Goal: Task Accomplishment & Management: Use online tool/utility

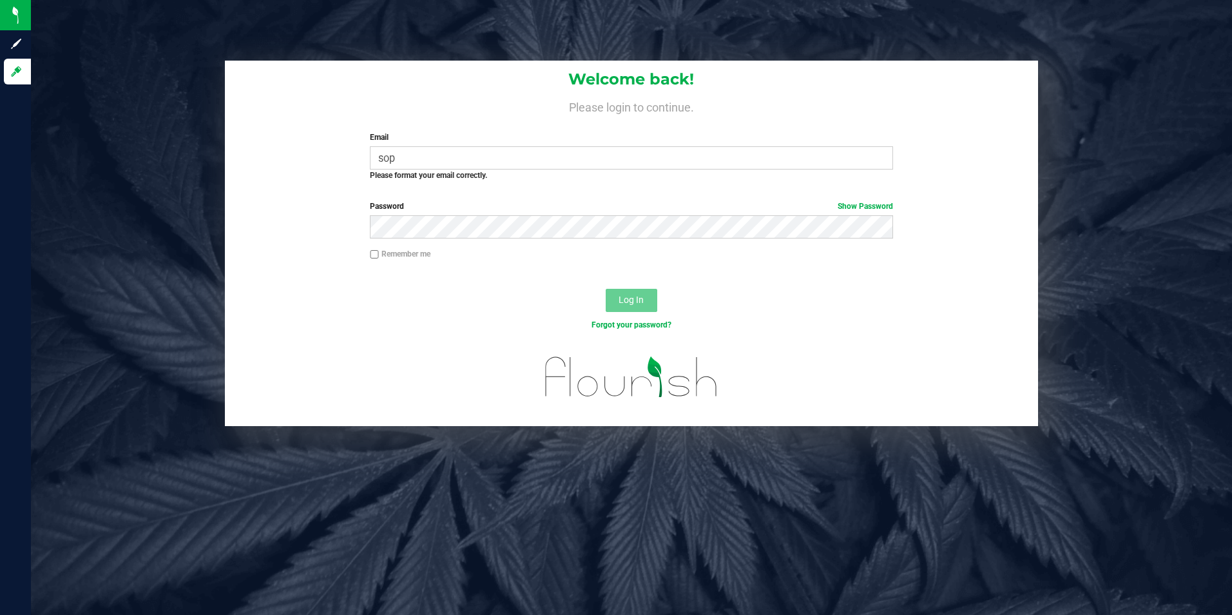
type input "[PERSON_NAME][EMAIL_ADDRESS][PERSON_NAME][DOMAIN_NAME]"
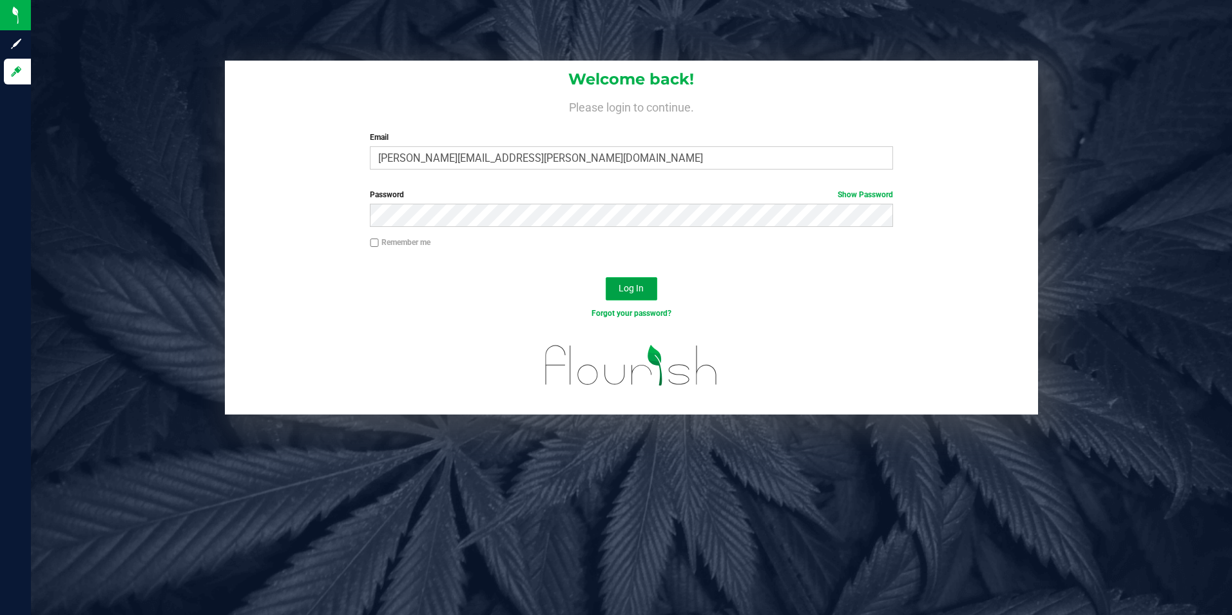
click at [637, 280] on button "Log In" at bounding box center [632, 288] width 52 height 23
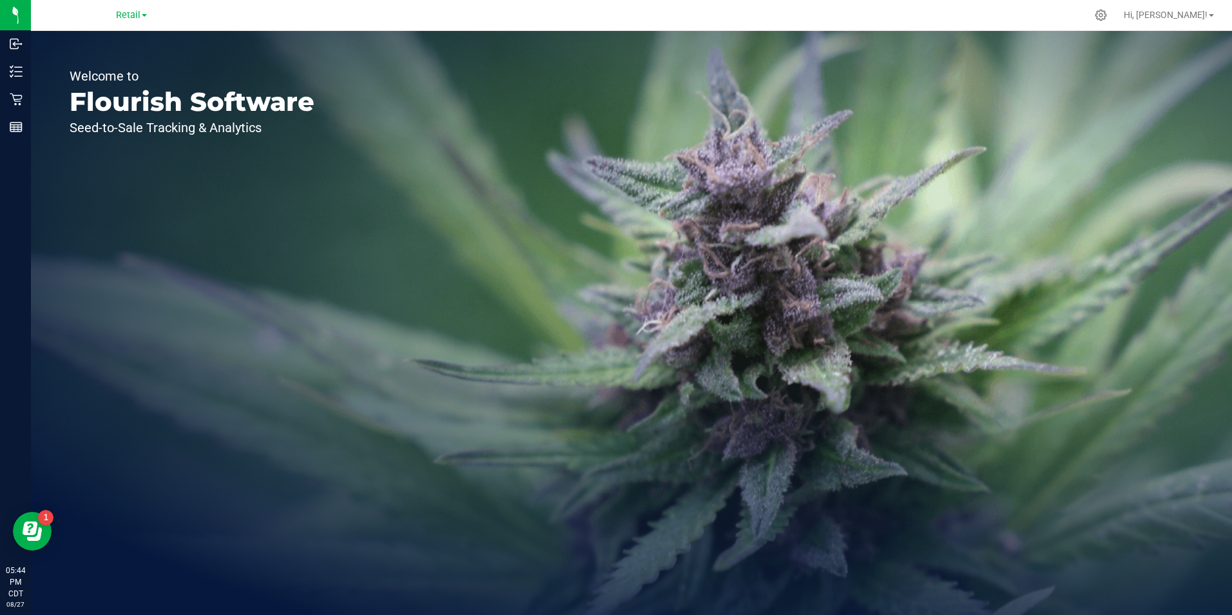
click at [143, 16] on span at bounding box center [144, 15] width 5 height 3
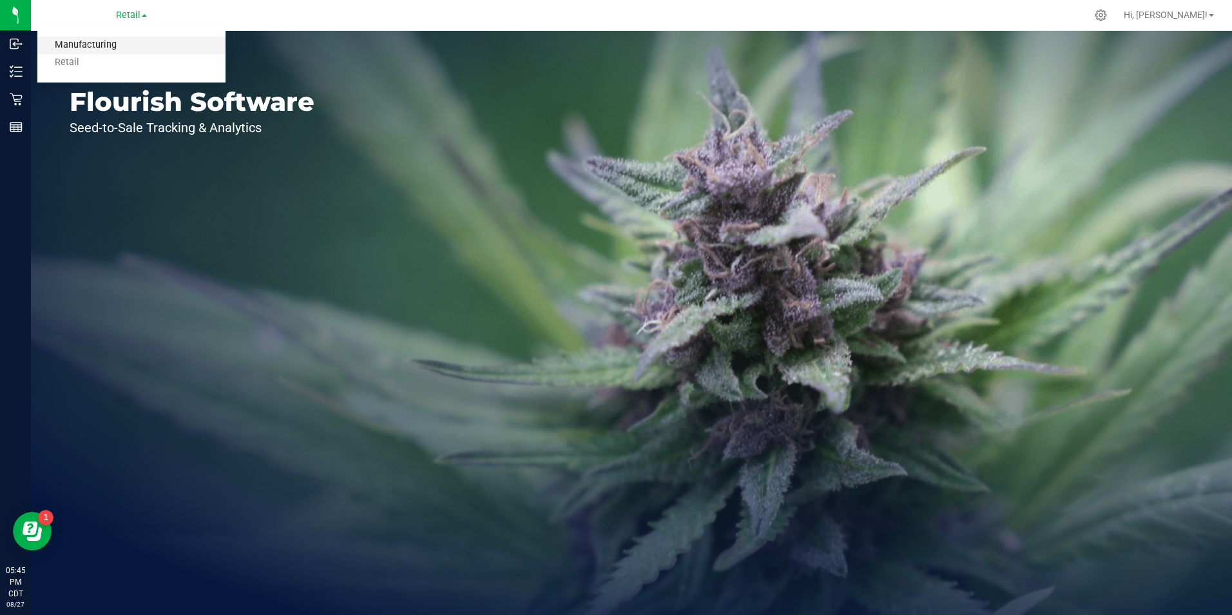
click at [70, 46] on link "Manufacturing" at bounding box center [131, 45] width 188 height 17
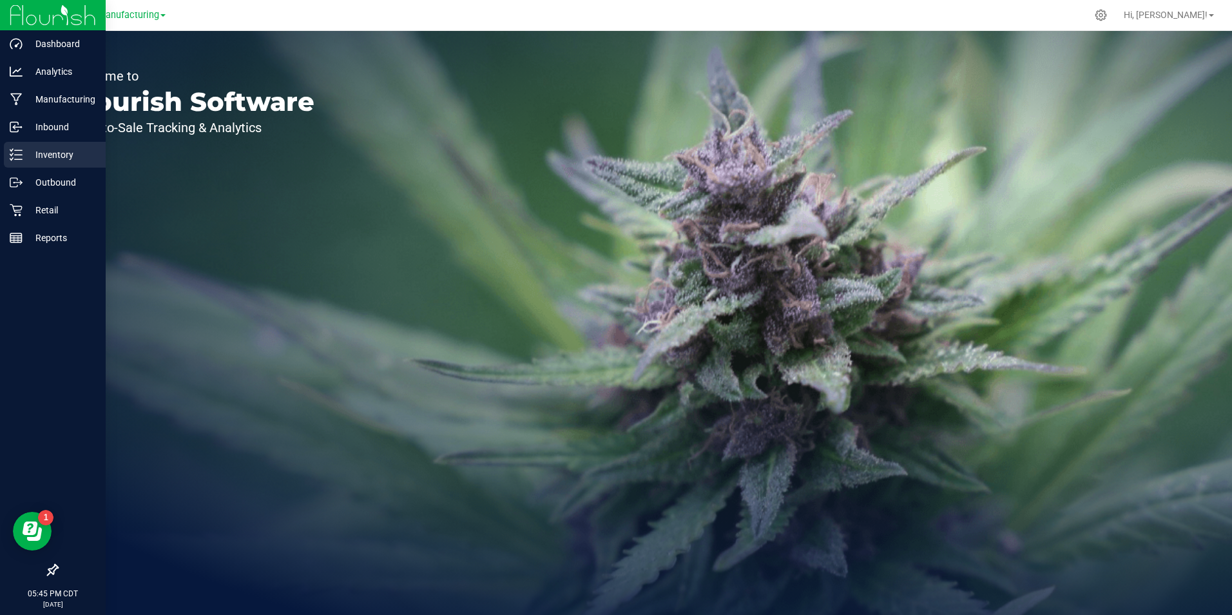
click at [22, 159] on icon at bounding box center [16, 154] width 13 height 13
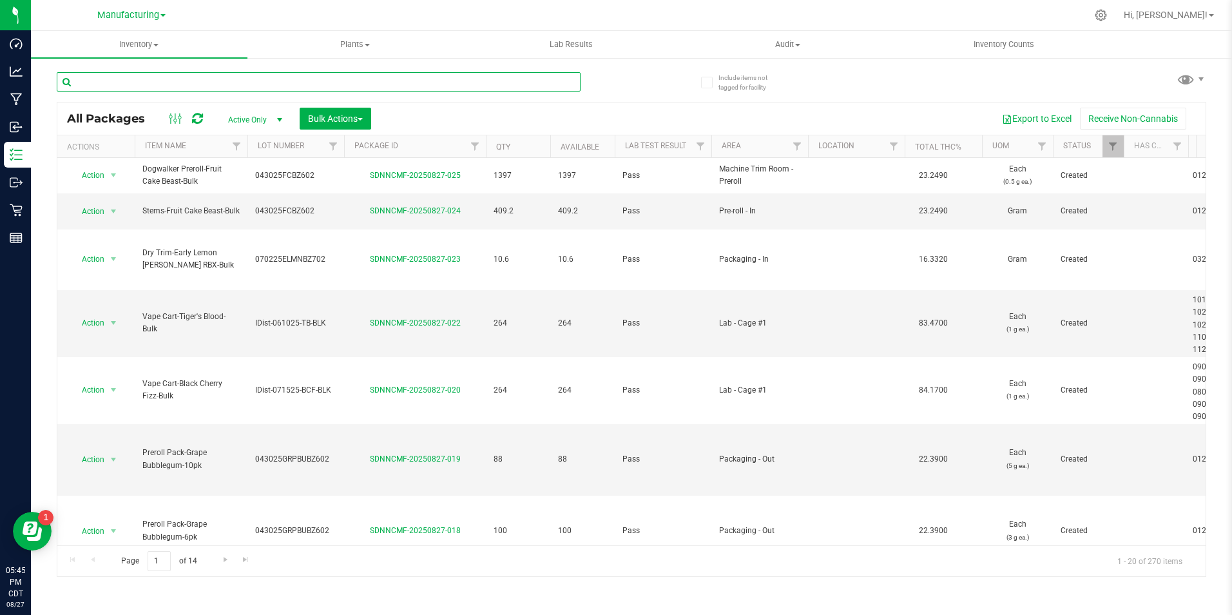
click at [269, 85] on input "text" at bounding box center [319, 81] width 524 height 19
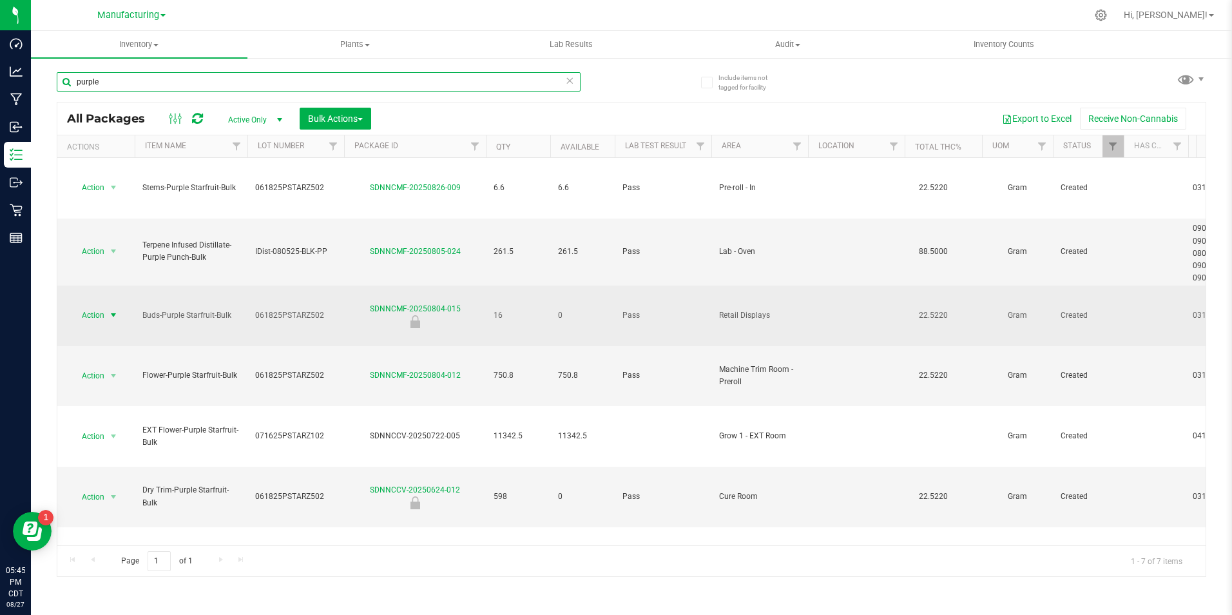
type input "purple"
click at [112, 310] on span "select" at bounding box center [113, 315] width 10 height 10
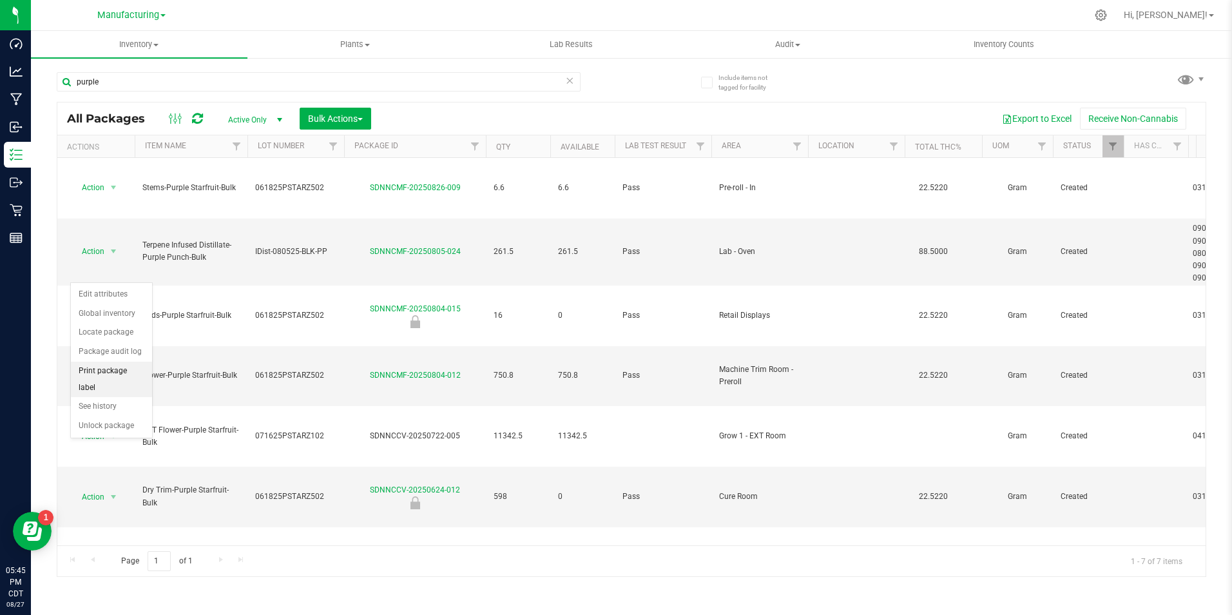
click at [118, 372] on li "Print package label" at bounding box center [111, 379] width 81 height 35
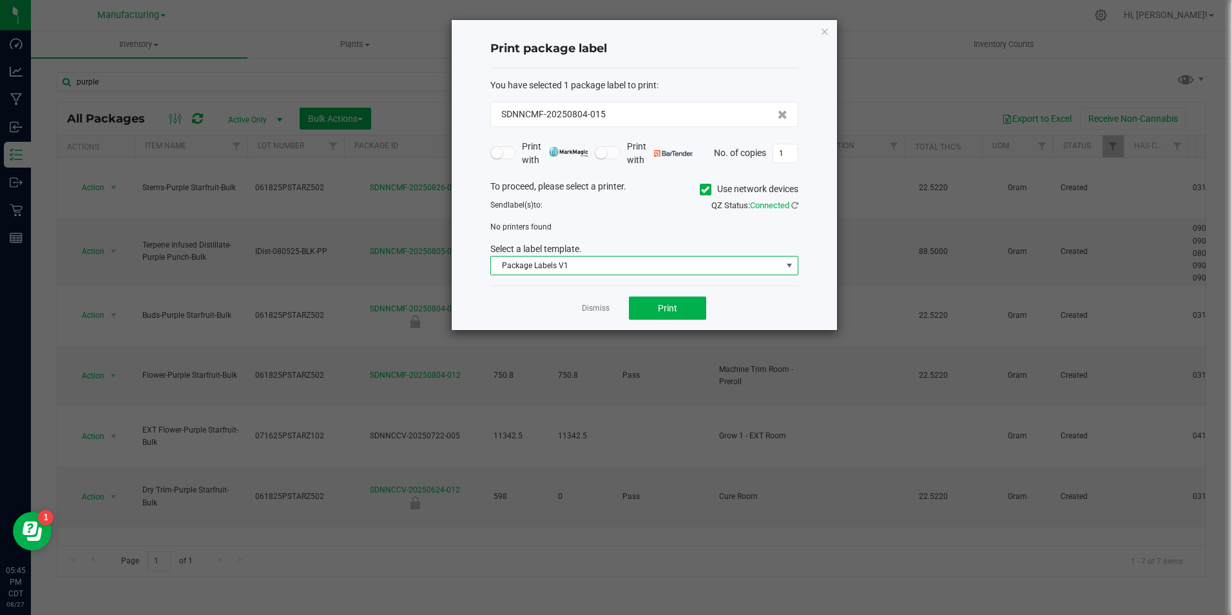
click at [655, 269] on span "Package Labels V1" at bounding box center [636, 265] width 291 height 18
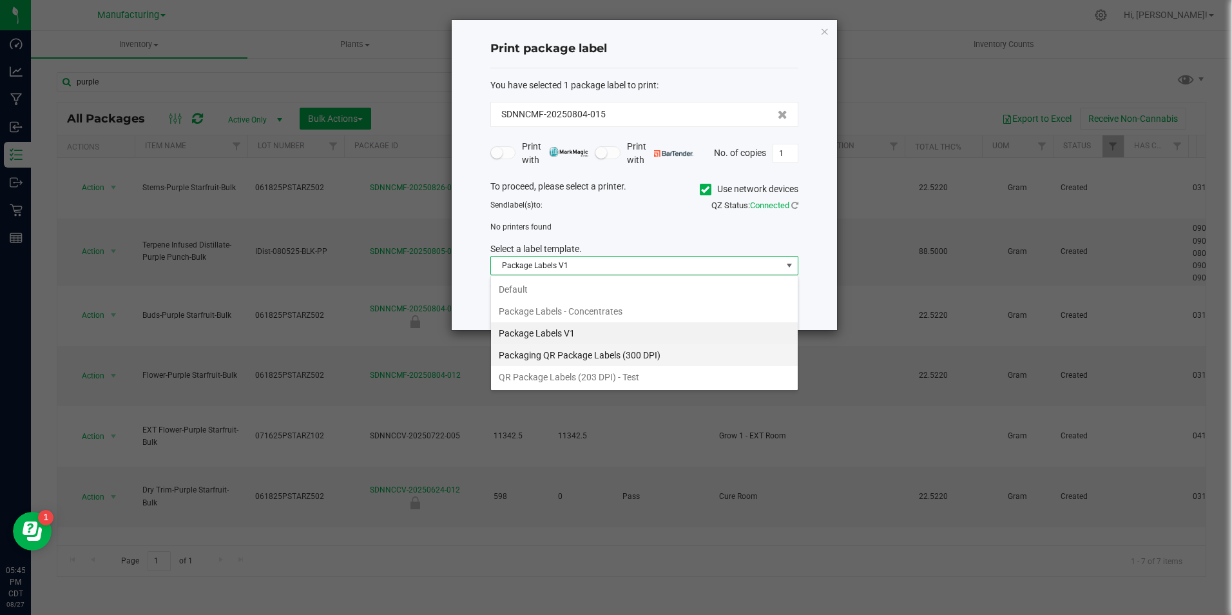
scroll to position [19, 308]
click at [575, 329] on li "Package Labels V1" at bounding box center [644, 333] width 307 height 22
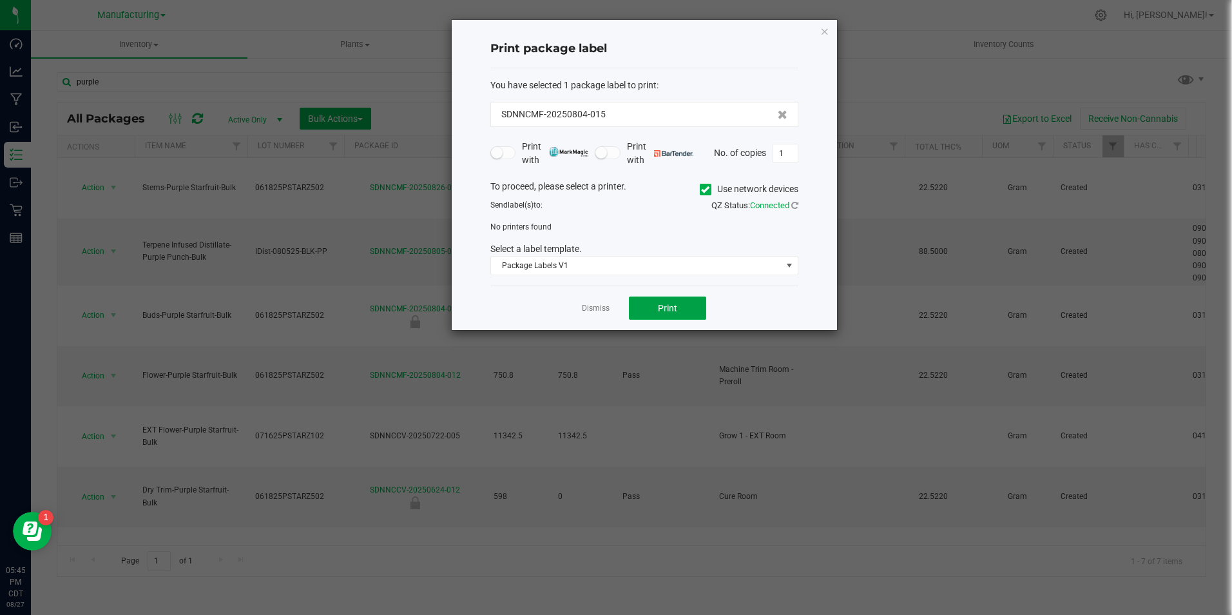
drag, startPoint x: 664, startPoint y: 318, endPoint x: 738, endPoint y: 319, distance: 73.5
click at [738, 320] on div "Dismiss Print" at bounding box center [644, 307] width 308 height 44
click at [701, 189] on icon at bounding box center [705, 189] width 8 height 0
click at [0, 0] on input "Use network devices" at bounding box center [0, 0] width 0 height 0
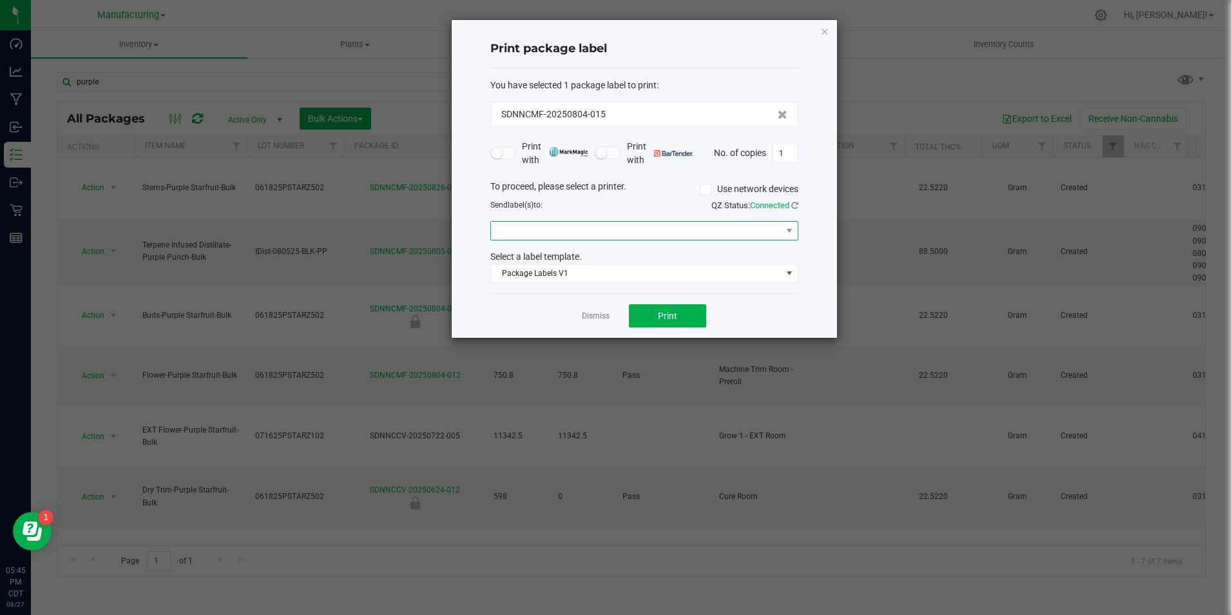
click at [673, 229] on span at bounding box center [636, 231] width 291 height 18
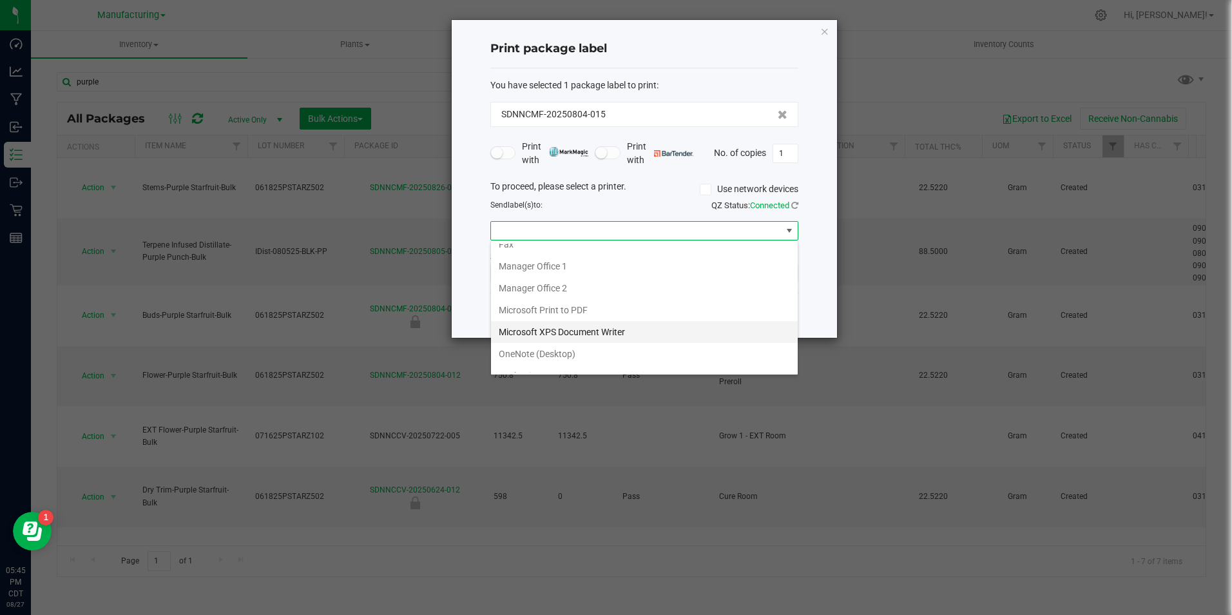
scroll to position [134, 0]
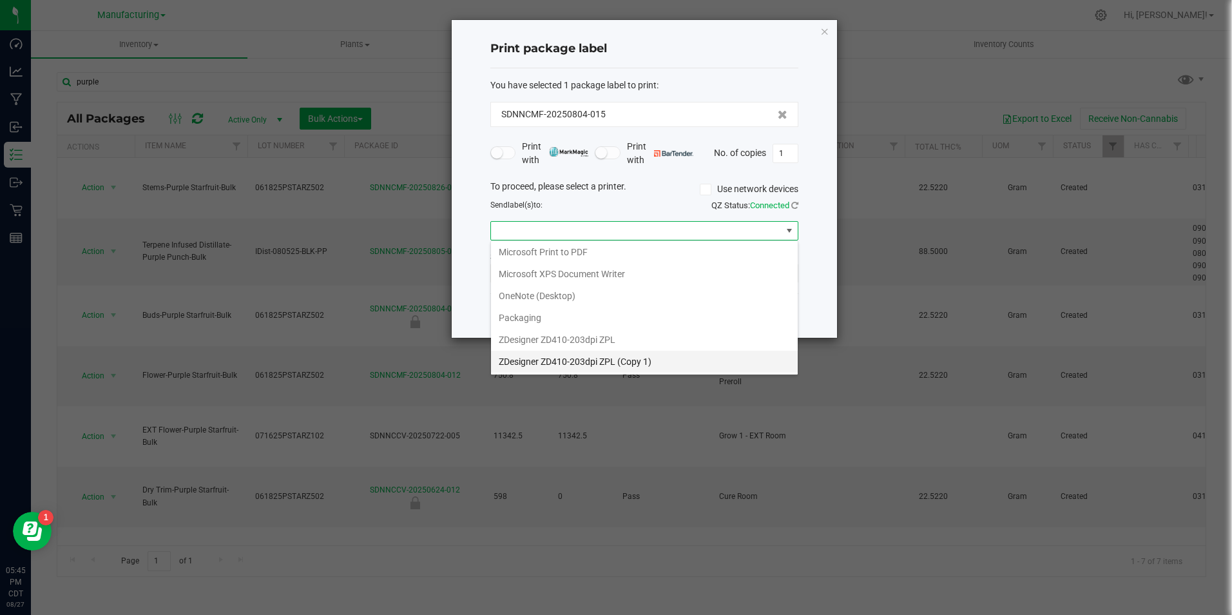
click at [605, 357] on 1\) "ZDesigner ZD410-203dpi ZPL (Copy 1)" at bounding box center [644, 362] width 307 height 22
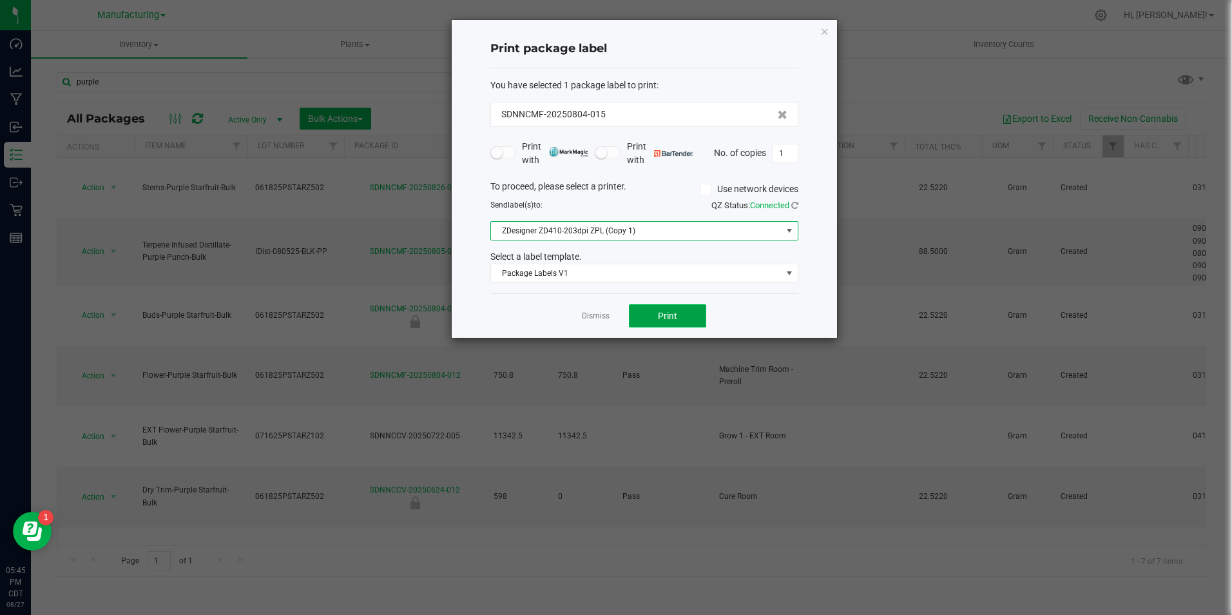
click at [663, 312] on span "Print" at bounding box center [667, 316] width 19 height 10
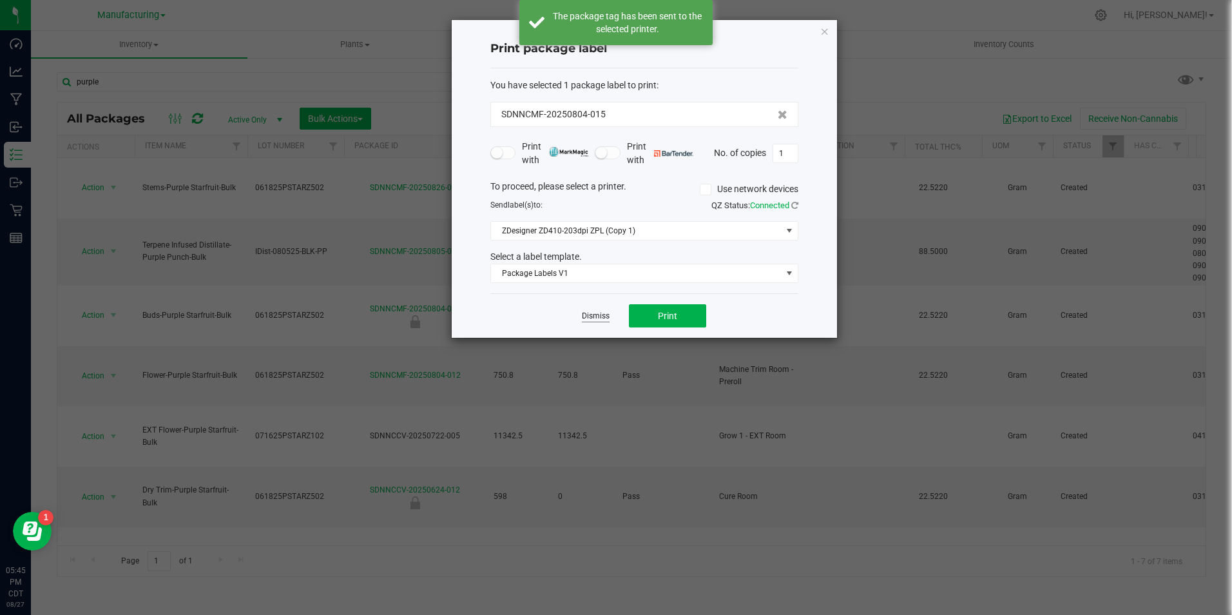
click at [591, 318] on link "Dismiss" at bounding box center [596, 316] width 28 height 11
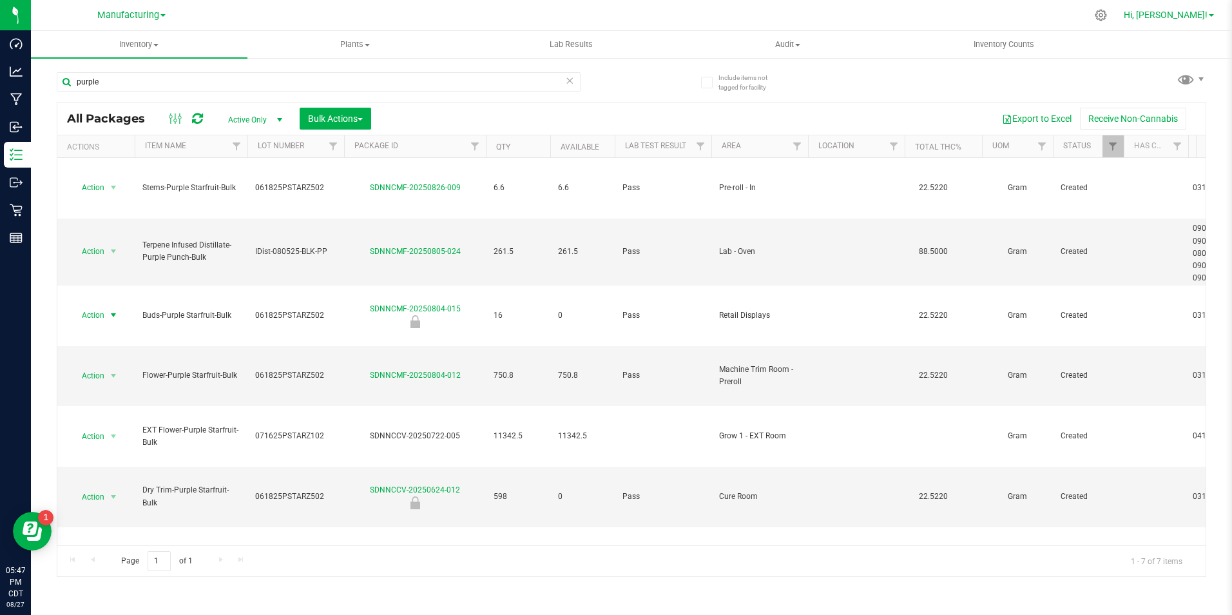
click at [1204, 10] on span "Hi, [PERSON_NAME]!" at bounding box center [1166, 15] width 84 height 10
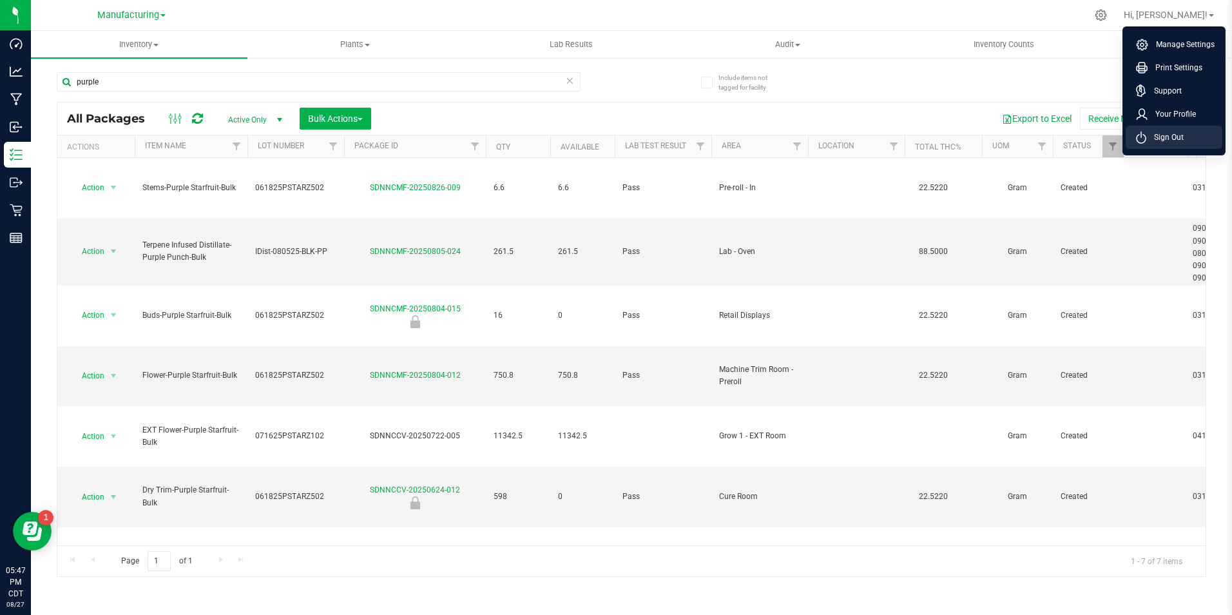
click at [1146, 134] on icon at bounding box center [1141, 137] width 10 height 12
